Goal: Find specific page/section: Find specific page/section

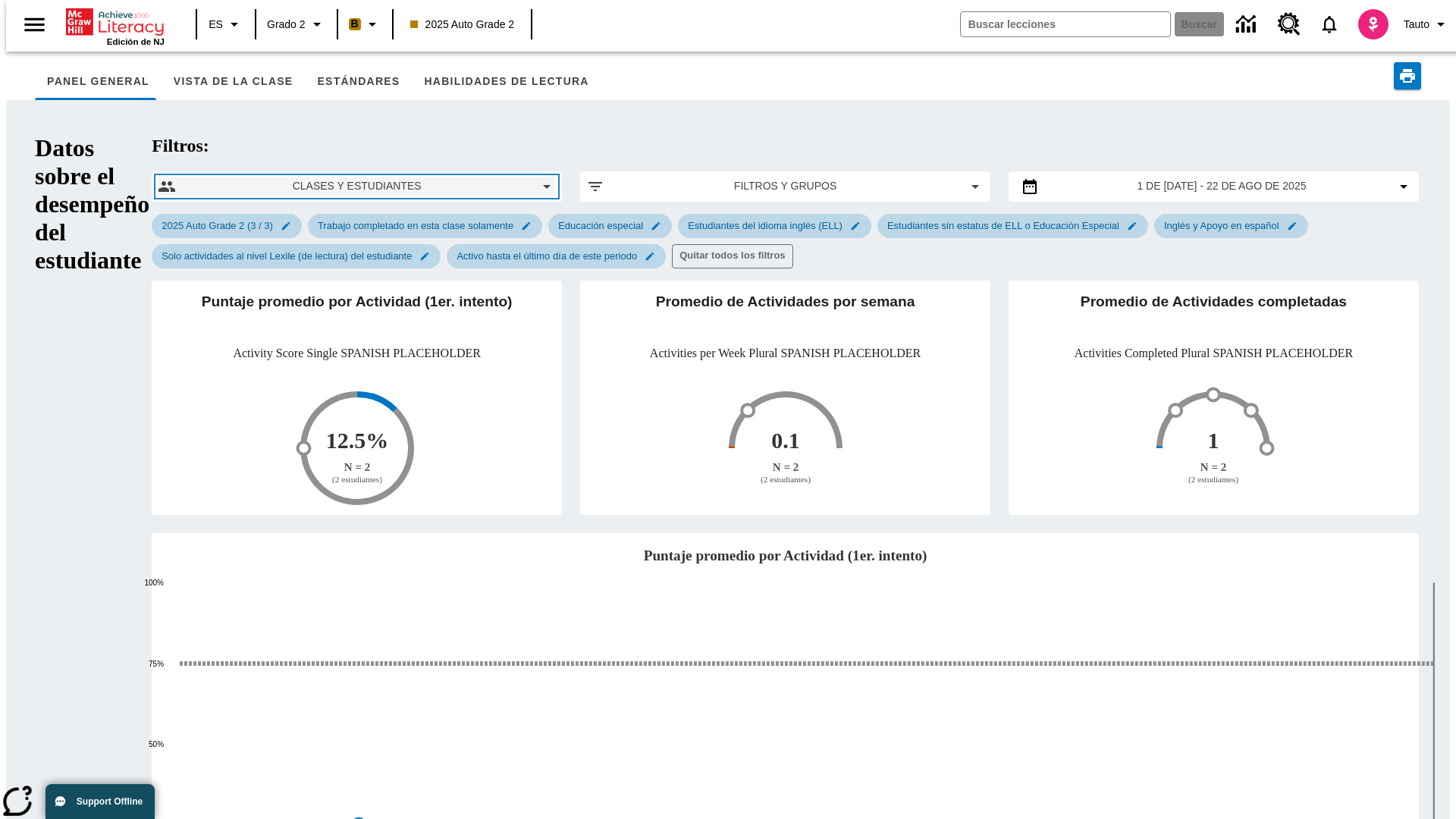
click at [257, 178] on span "Clases y estudiantes" at bounding box center [356, 186] width 337 height 16
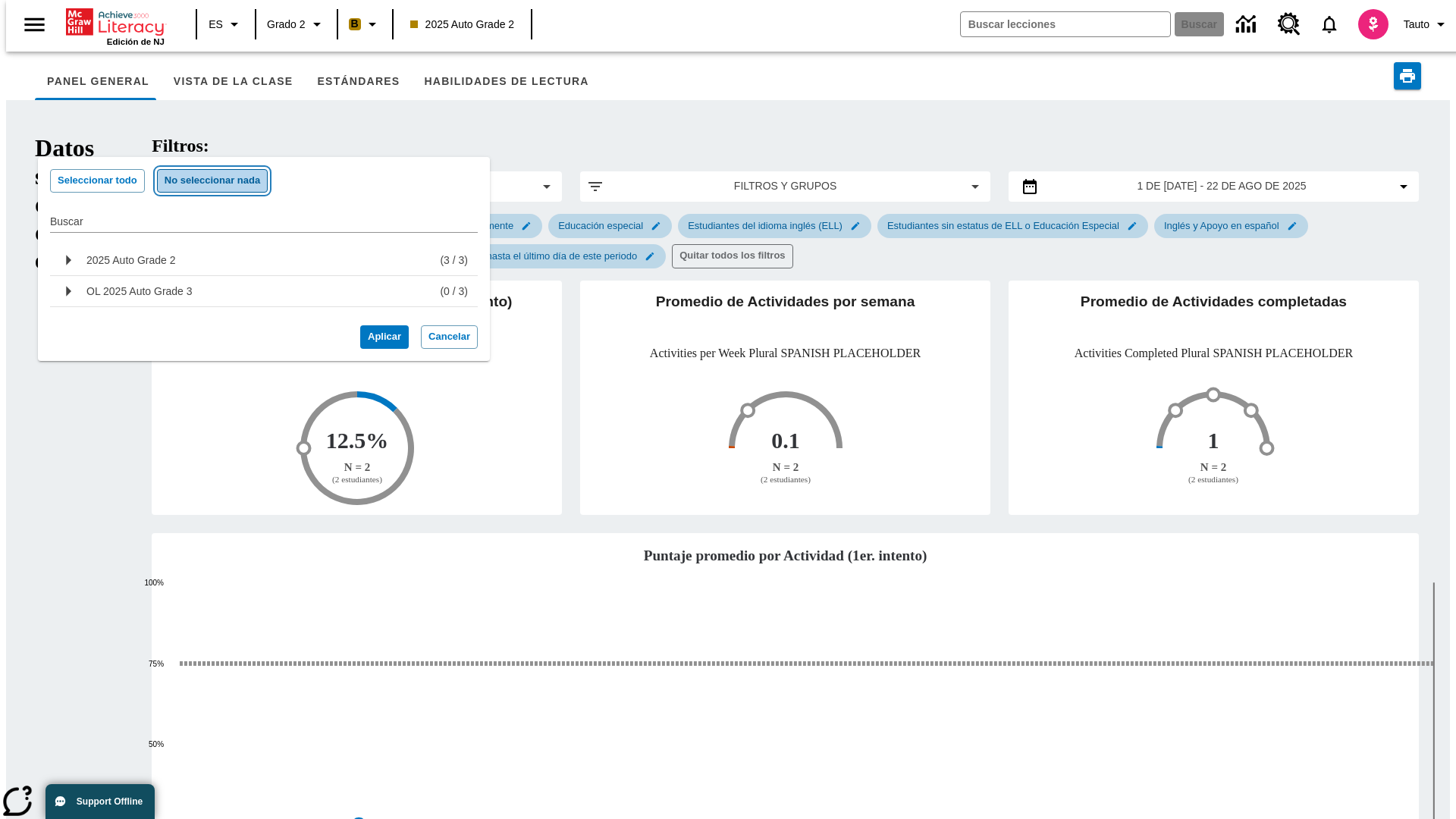
click at [205, 180] on button "No seleccionar nada" at bounding box center [212, 180] width 111 height 23
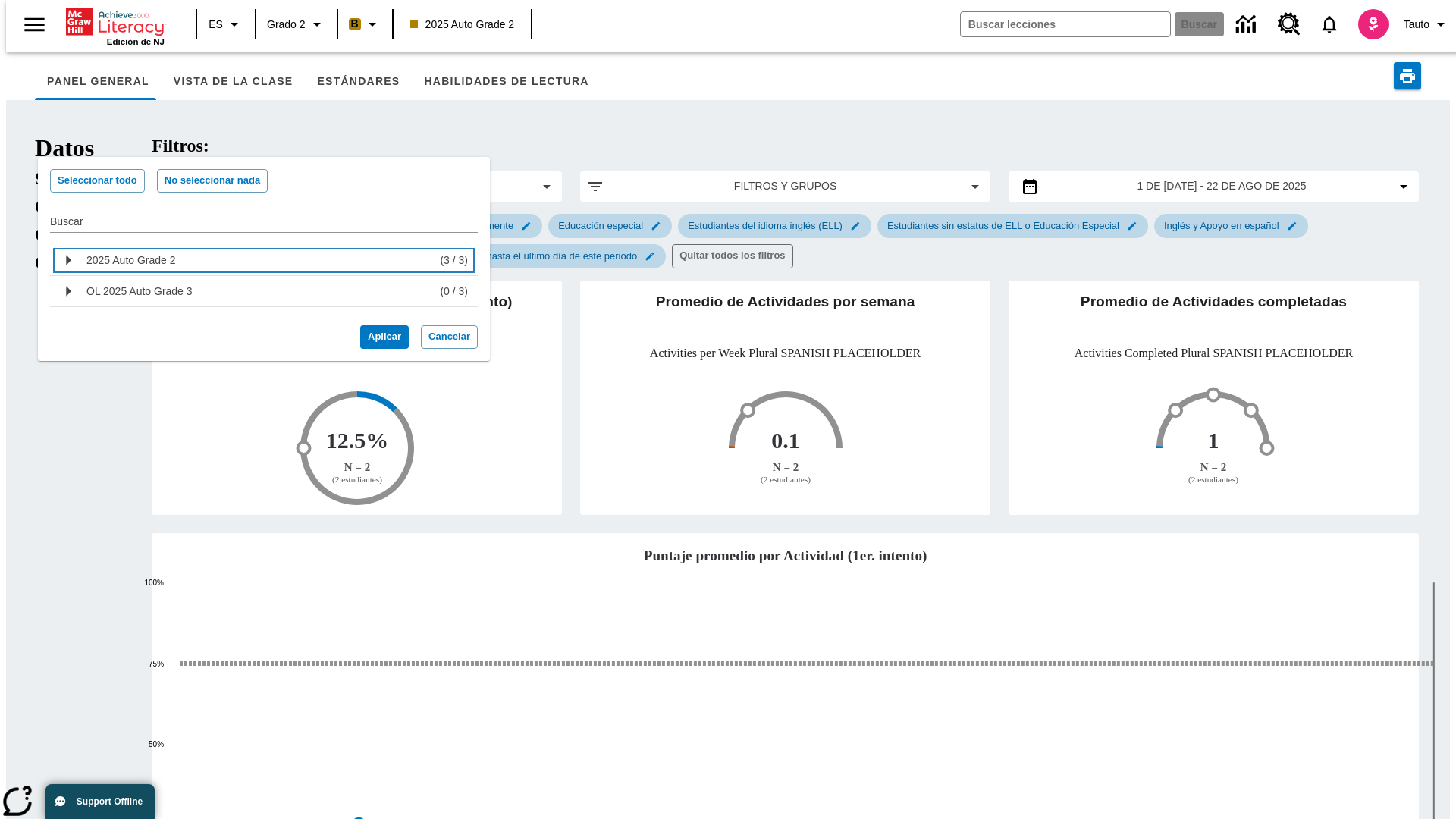
click at [258, 260] on div "2025 Auto Grade 2" at bounding box center [260, 260] width 347 height 24
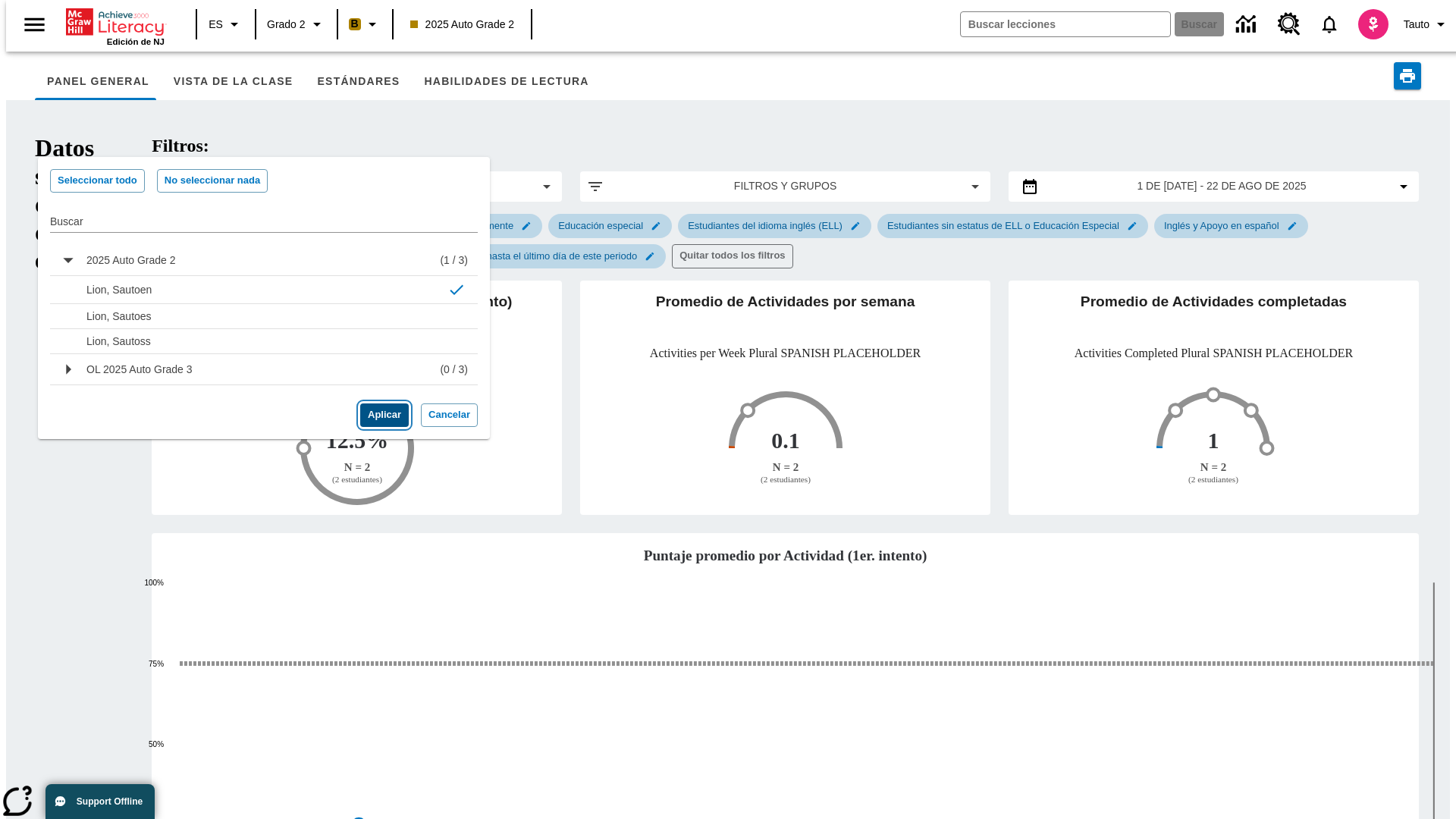
click at [377, 415] on button "Aplicar" at bounding box center [384, 415] width 49 height 23
